Goal: Task Accomplishment & Management: Complete application form

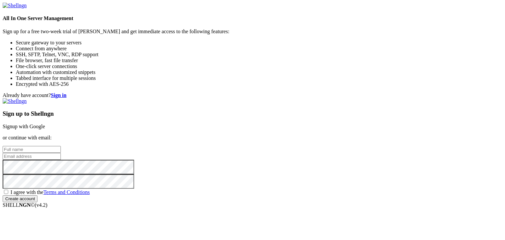
click at [61, 146] on input "text" at bounding box center [32, 149] width 58 height 7
type input "[PERSON_NAME]"
type input "[EMAIL_ADDRESS][DOMAIN_NAME]"
click at [61, 146] on input "[PERSON_NAME]" at bounding box center [32, 149] width 58 height 7
type input "[PERSON_NAME]"
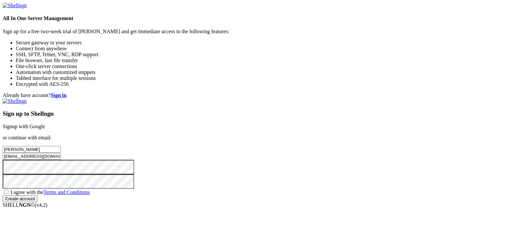
click at [90, 189] on span "I agree with the Terms and Conditions" at bounding box center [50, 192] width 79 height 6
click at [8, 190] on input "I agree with the Terms and Conditions" at bounding box center [6, 192] width 4 height 4
checkbox input "true"
click at [286, 202] on div "Sign up to Shellngn Signup with Google or continue with email: mohammad anagreh…" at bounding box center [253, 150] width 500 height 104
click at [37, 195] on input "Create account" at bounding box center [20, 198] width 35 height 7
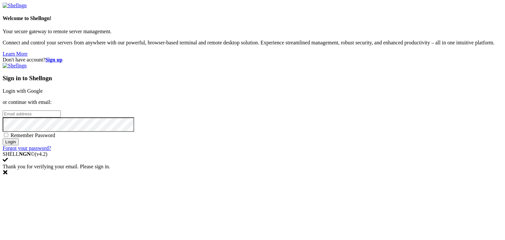
type input "[EMAIL_ADDRESS][DOMAIN_NAME]"
click at [19, 145] on input "Login" at bounding box center [11, 141] width 16 height 7
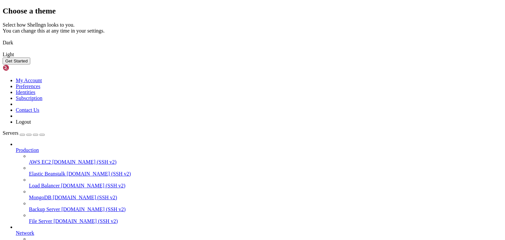
click at [30, 64] on button "Get Started" at bounding box center [17, 61] width 28 height 7
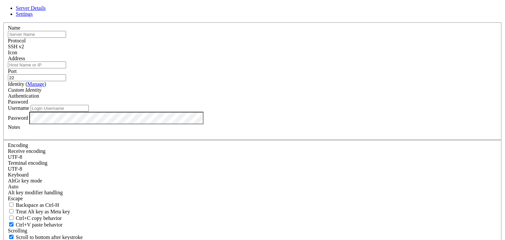
type input "[EMAIL_ADDRESS][DOMAIN_NAME]"
click at [66, 38] on input "text" at bounding box center [37, 34] width 58 height 7
type input "test"
